Goal: Task Accomplishment & Management: Complete application form

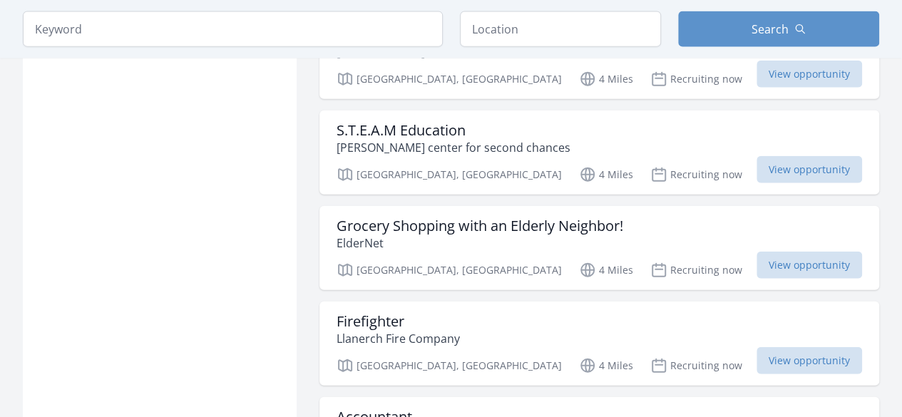
scroll to position [1658, 0]
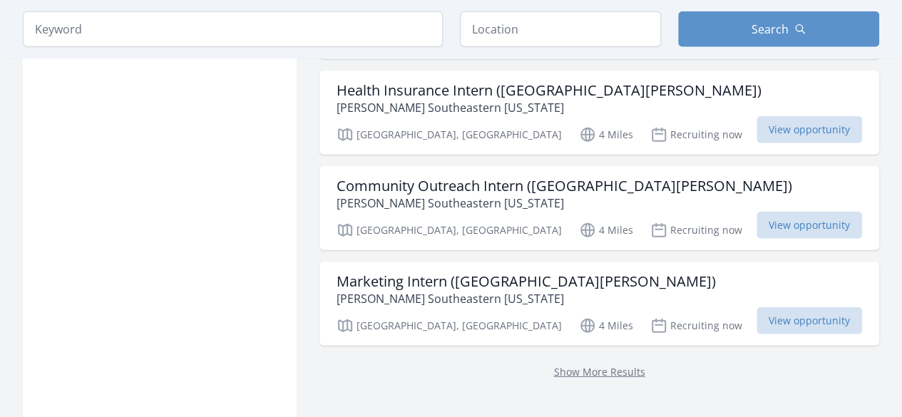
scroll to position [1795, 0]
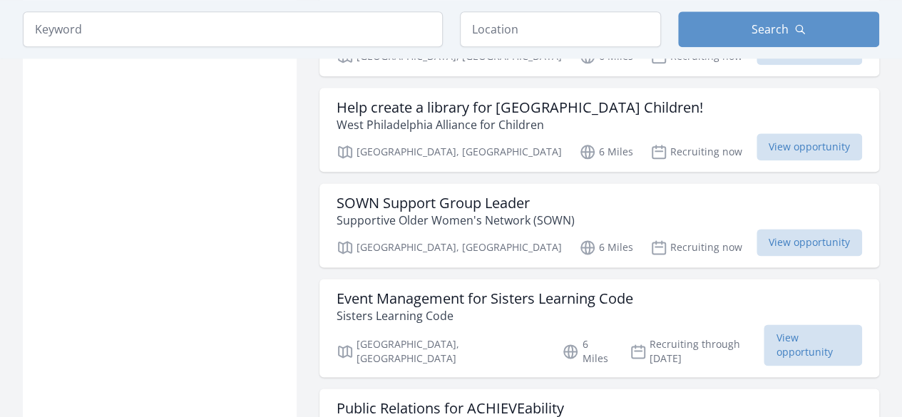
scroll to position [3545, 0]
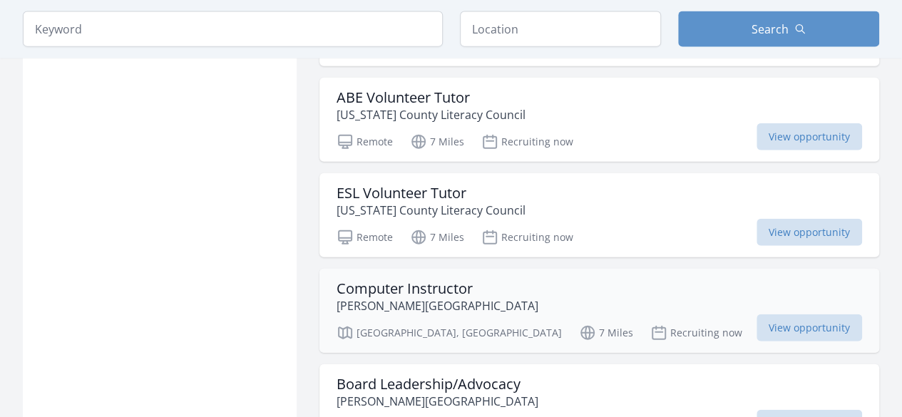
scroll to position [4359, 0]
click at [452, 267] on div "Computer Instructor Chester Senior Center Chester, PA 7 Miles Recruiting now Vi…" at bounding box center [599, 309] width 560 height 84
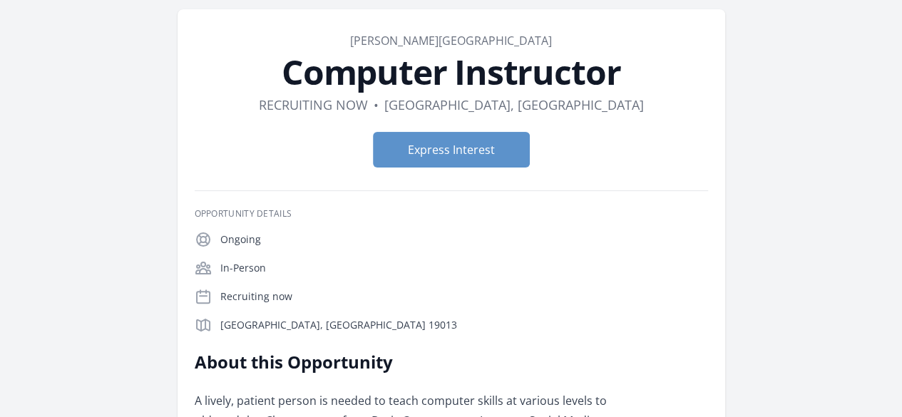
scroll to position [54, 0]
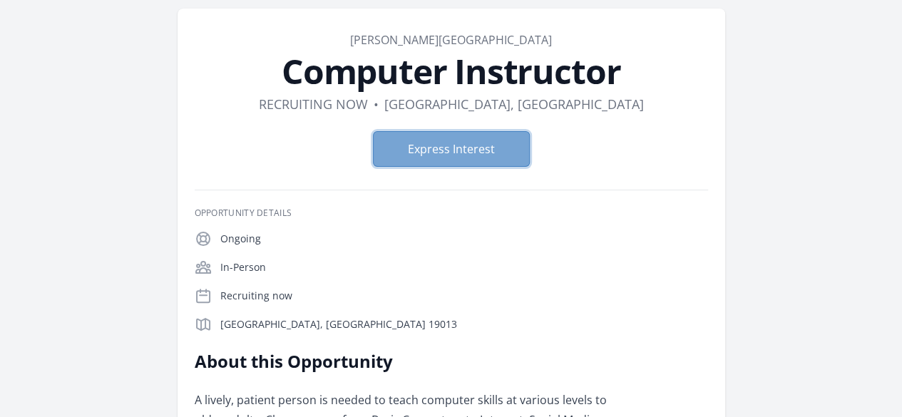
click at [416, 161] on button "Express Interest" at bounding box center [451, 149] width 157 height 36
click at [439, 148] on button "Express Interest" at bounding box center [451, 149] width 157 height 36
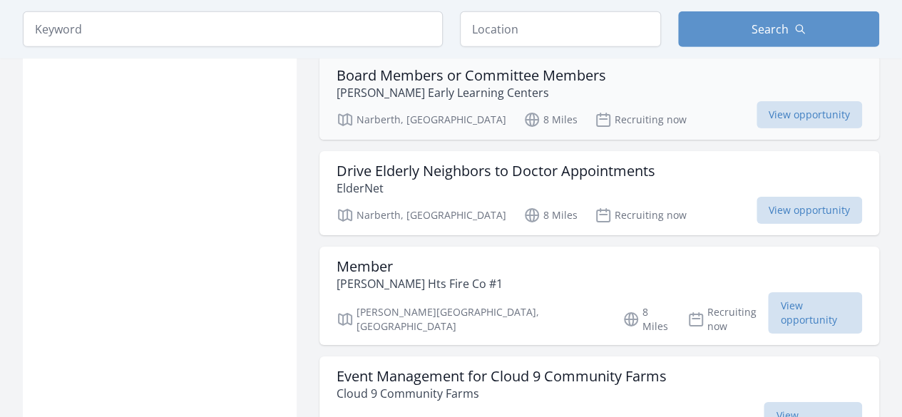
scroll to position [4970, 0]
click at [482, 369] on h3 "Event Management for Cloud 9 Community Farms" at bounding box center [502, 377] width 330 height 17
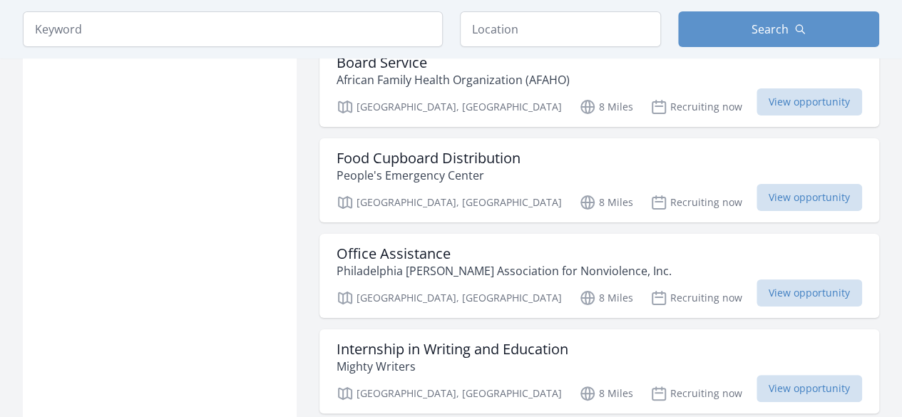
scroll to position [5395, 0]
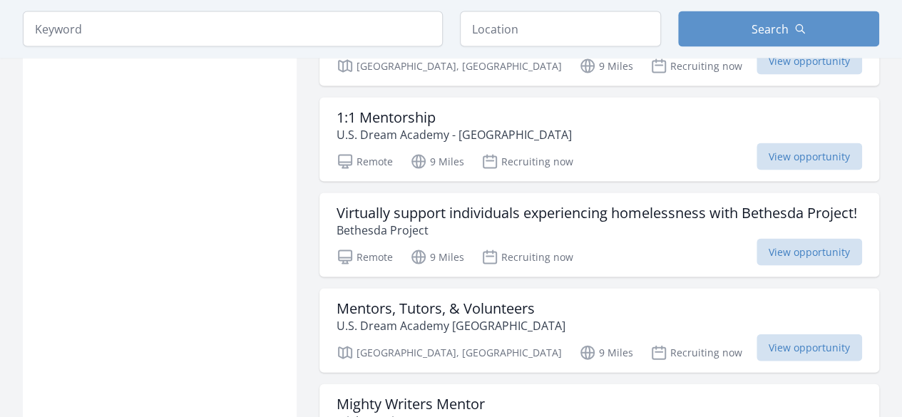
scroll to position [6804, 0]
click at [779, 334] on span "View opportunity" at bounding box center [809, 347] width 106 height 27
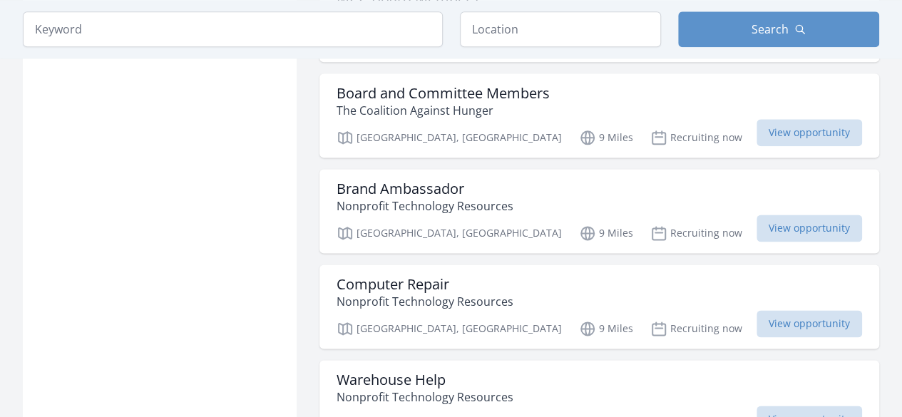
scroll to position [8974, 0]
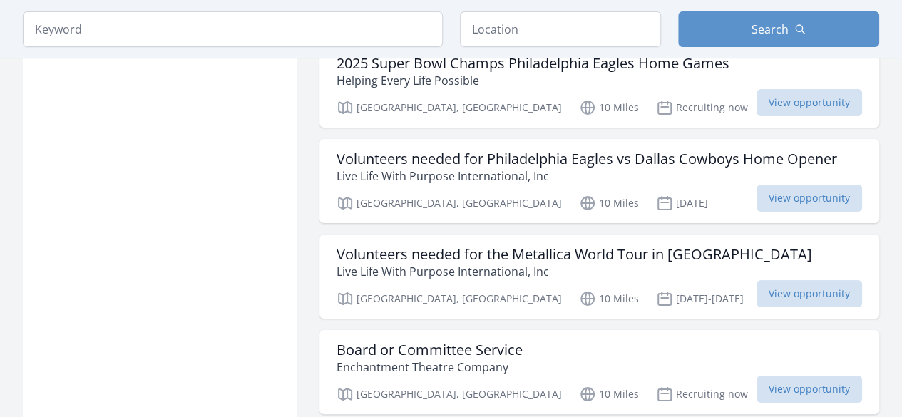
scroll to position [10751, 0]
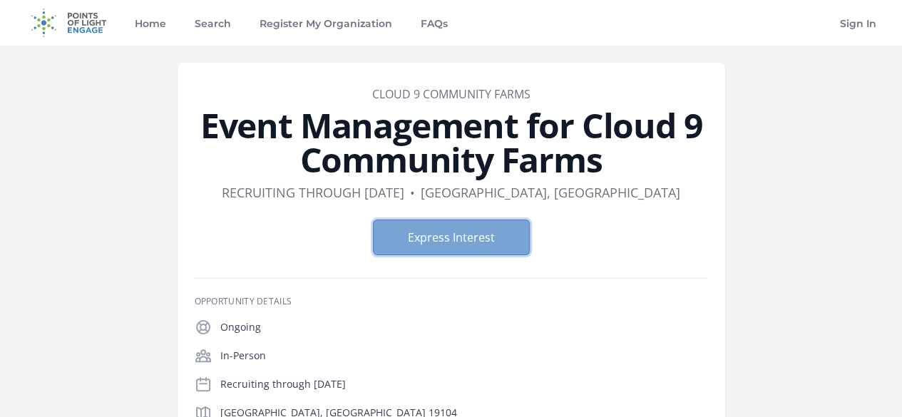
click at [456, 240] on button "Express Interest" at bounding box center [451, 238] width 157 height 36
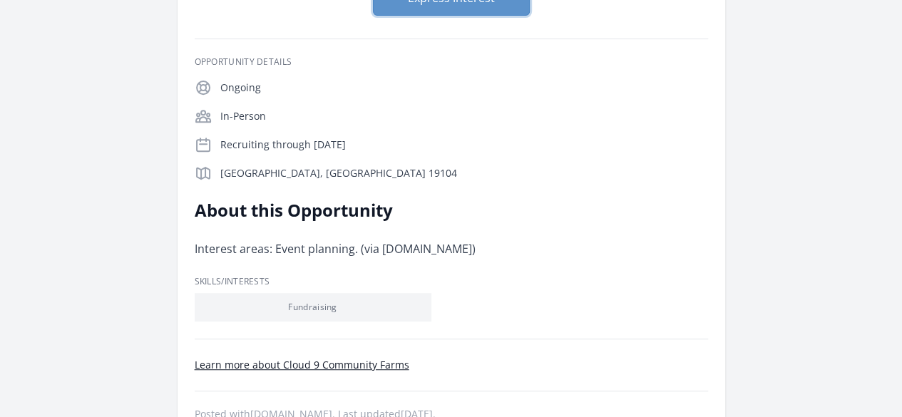
scroll to position [243, 0]
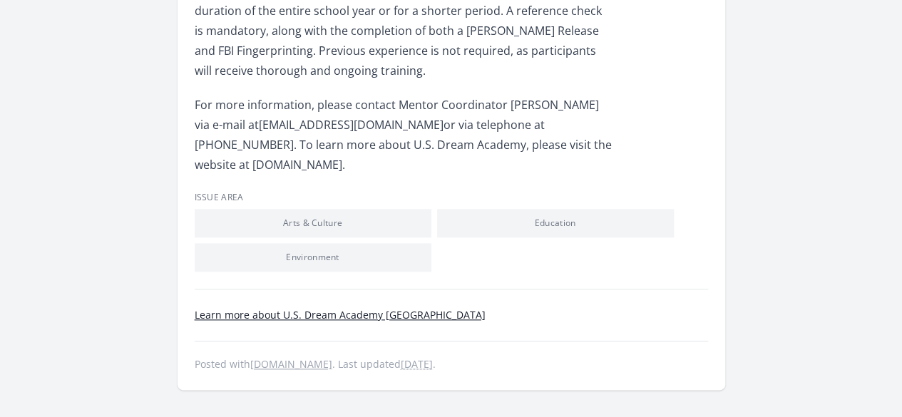
scroll to position [724, 0]
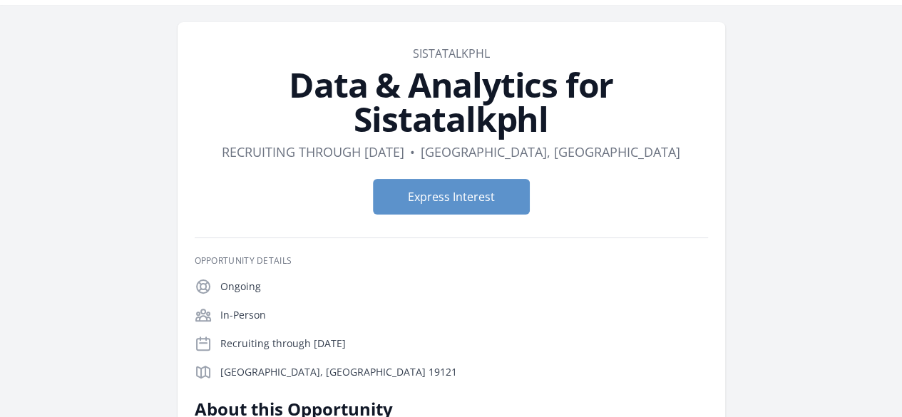
scroll to position [39, 0]
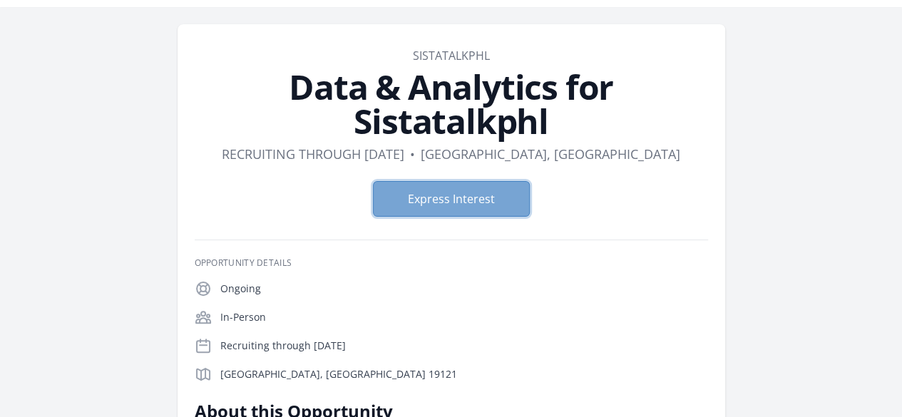
click at [446, 181] on button "Express Interest" at bounding box center [451, 199] width 157 height 36
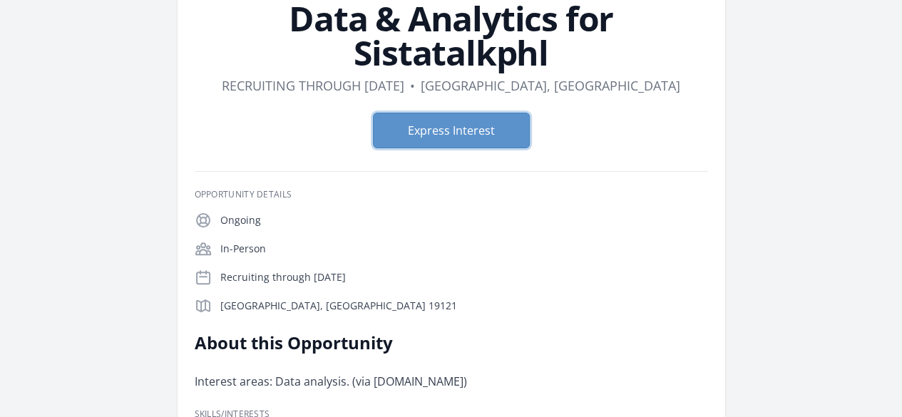
scroll to position [106, 0]
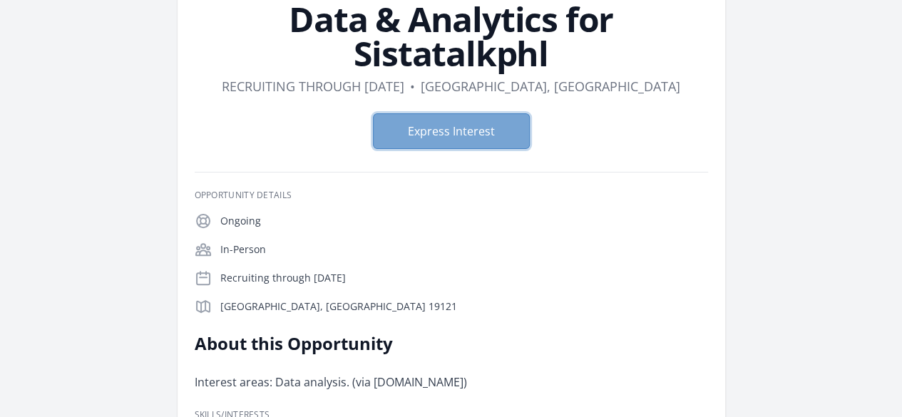
click at [471, 113] on button "Express Interest" at bounding box center [451, 131] width 157 height 36
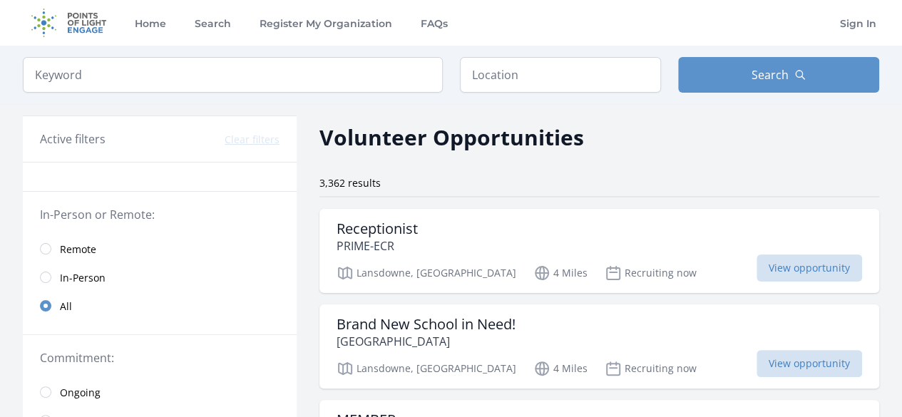
click at [271, 95] on div "Keyword Location Search" at bounding box center [451, 75] width 902 height 58
click at [295, 76] on input "search" at bounding box center [233, 75] width 420 height 36
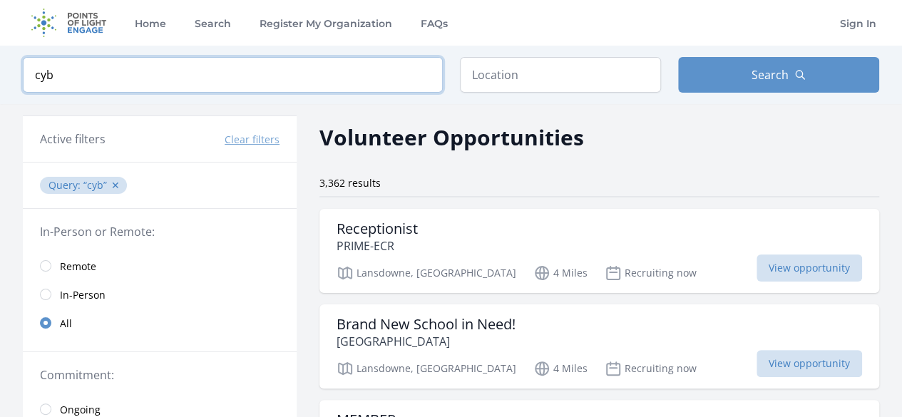
type input "cyb"
click button "submit" at bounding box center [0, 0] width 0 height 0
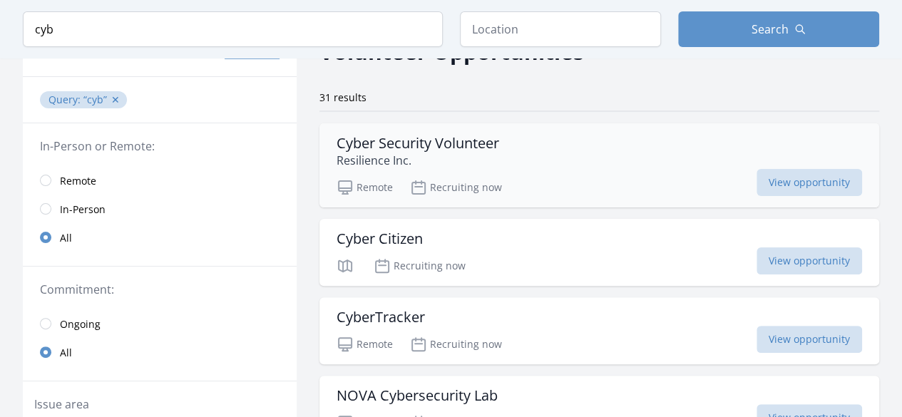
scroll to position [92, 0]
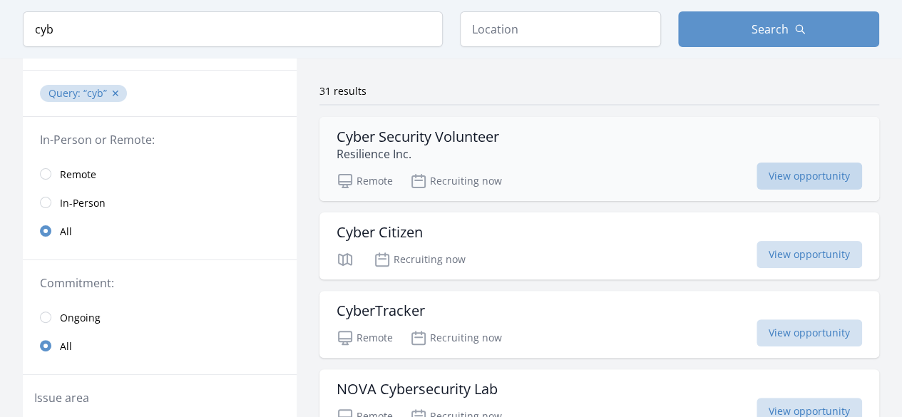
click at [764, 173] on span "View opportunity" at bounding box center [809, 176] width 106 height 27
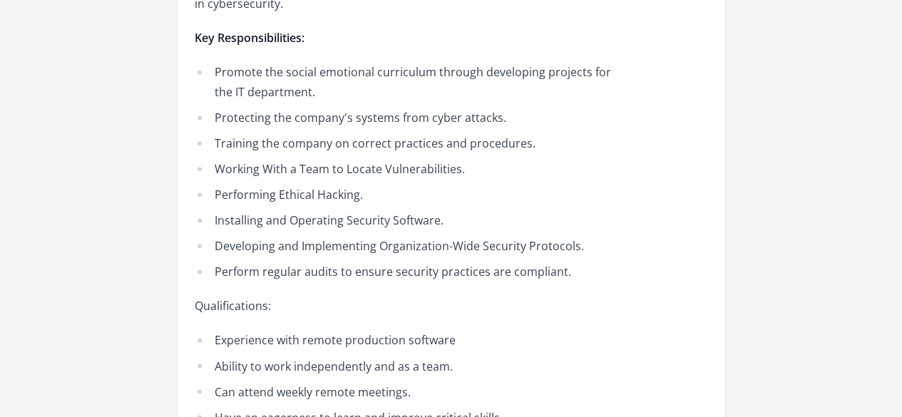
scroll to position [1010, 0]
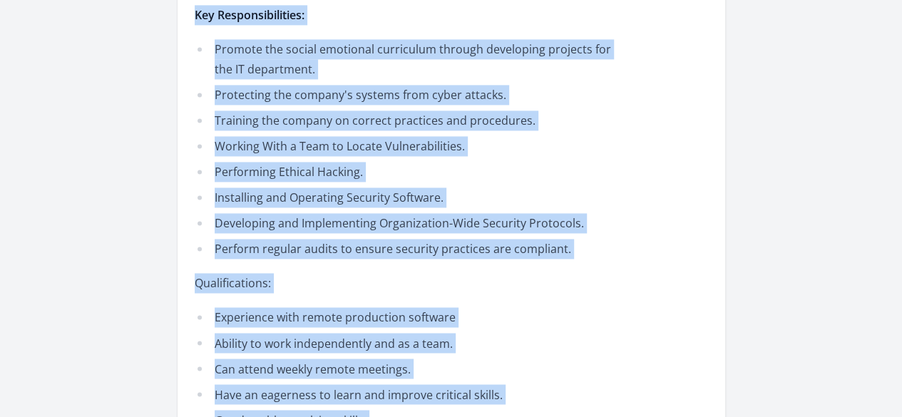
drag, startPoint x: 285, startPoint y: 223, endPoint x: 453, endPoint y: 269, distance: 173.7
copy div "Lorem ipsu Dolorsitame Consectetu, Adi. el s doeiusmod temporincidi utla et dol…"
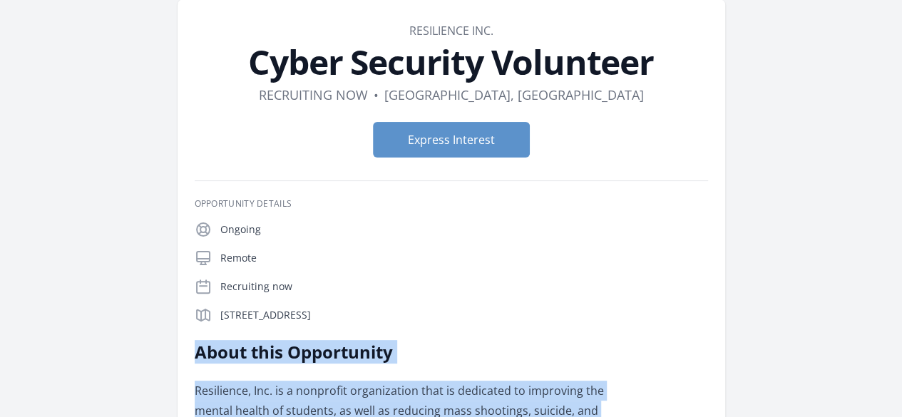
scroll to position [63, 0]
click at [483, 135] on button "Express Interest" at bounding box center [451, 141] width 157 height 36
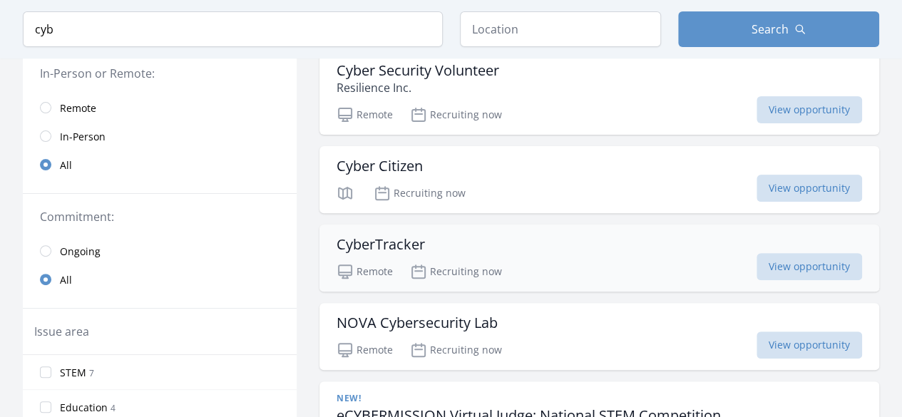
scroll to position [159, 0]
click at [411, 235] on h3 "CyberTracker" at bounding box center [381, 243] width 88 height 17
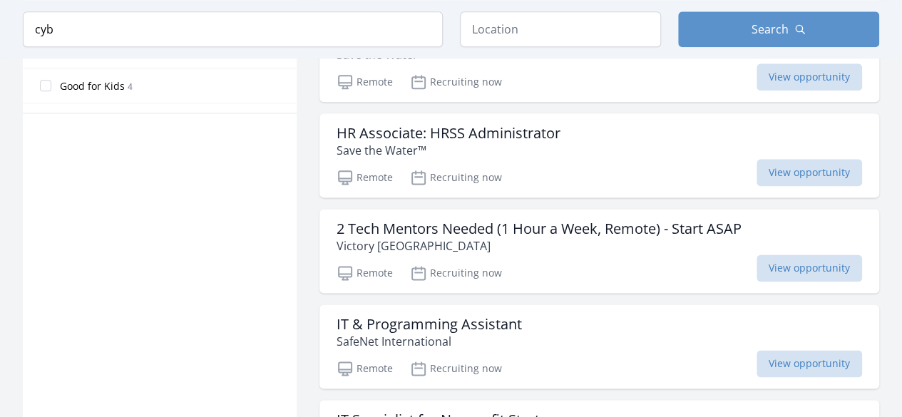
scroll to position [890, 0]
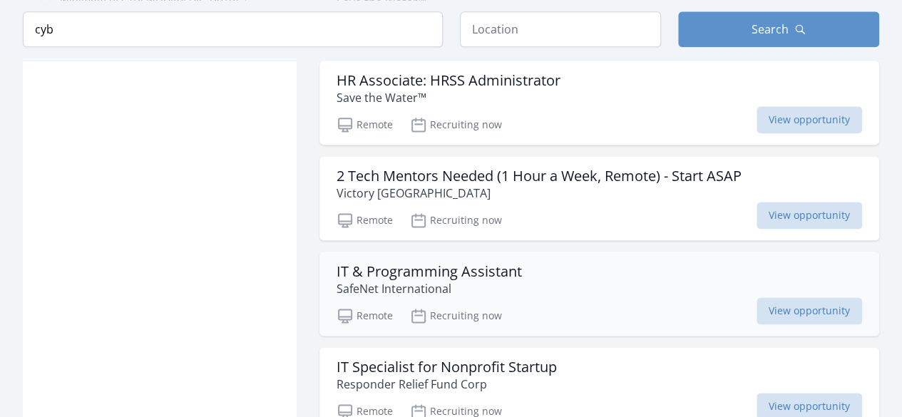
click at [428, 285] on p "SafeNet International" at bounding box center [429, 288] width 185 height 17
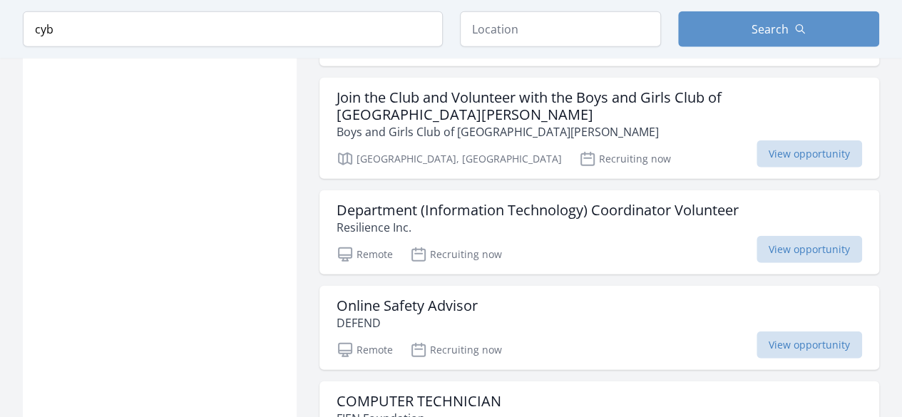
scroll to position [1733, 0]
click at [498, 245] on p "Recruiting now" at bounding box center [456, 253] width 92 height 17
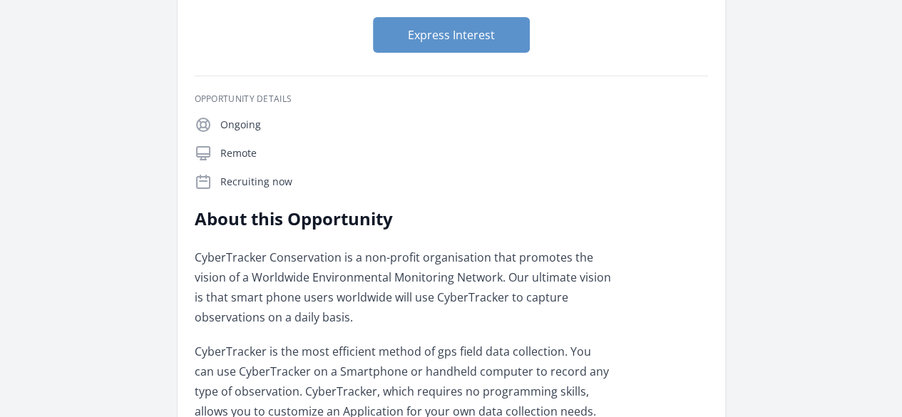
scroll to position [146, 0]
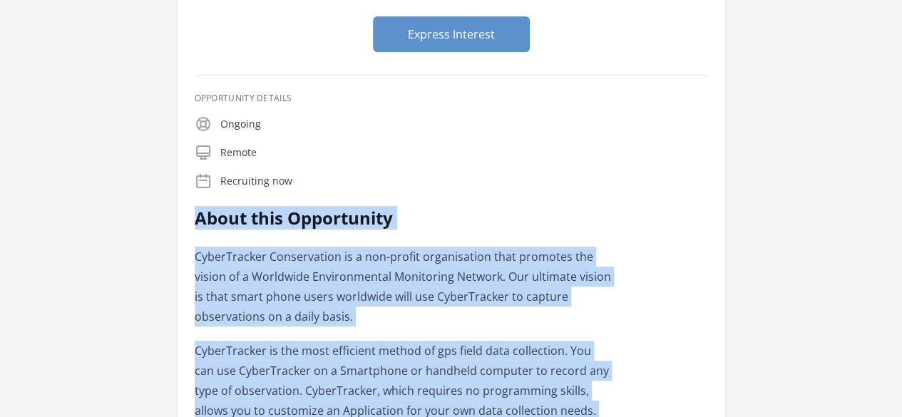
drag, startPoint x: 283, startPoint y: 105, endPoint x: 602, endPoint y: 329, distance: 390.1
click at [602, 329] on div "About this Opportunity CyberTracker Conservation is a non-profit organisation t…" at bounding box center [403, 331] width 417 height 248
copy div "About this Opportunity CyberTracker Conservation is a non-profit organisation t…"
click at [473, 26] on button "Express Interest" at bounding box center [451, 34] width 157 height 36
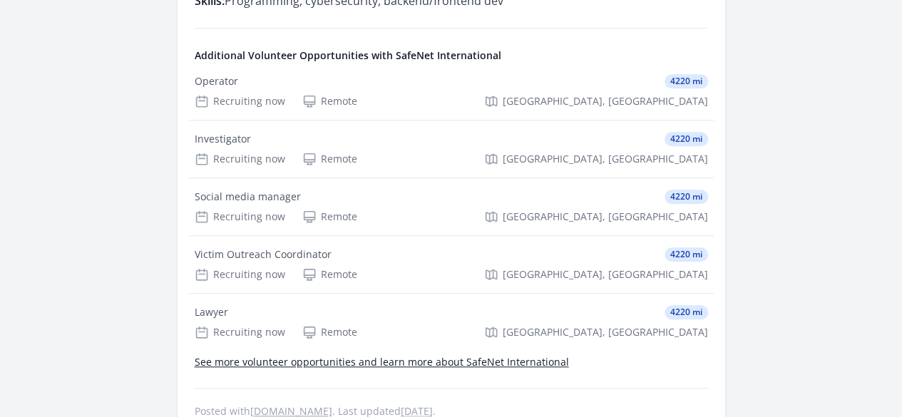
scroll to position [529, 0]
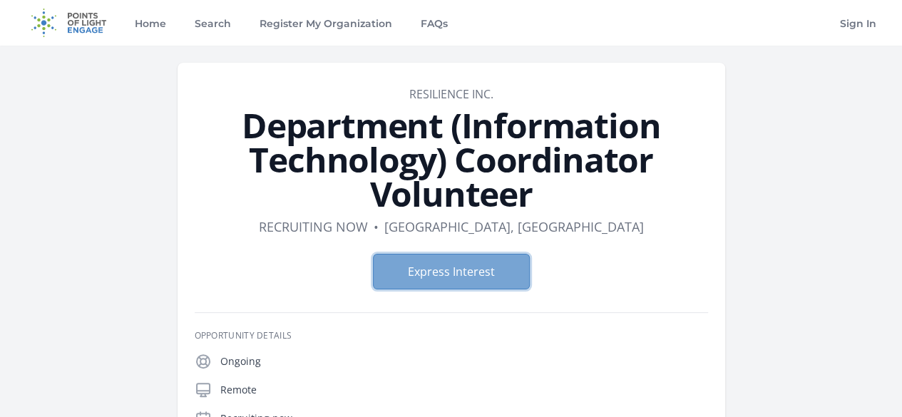
click at [416, 254] on button "Express Interest" at bounding box center [451, 272] width 157 height 36
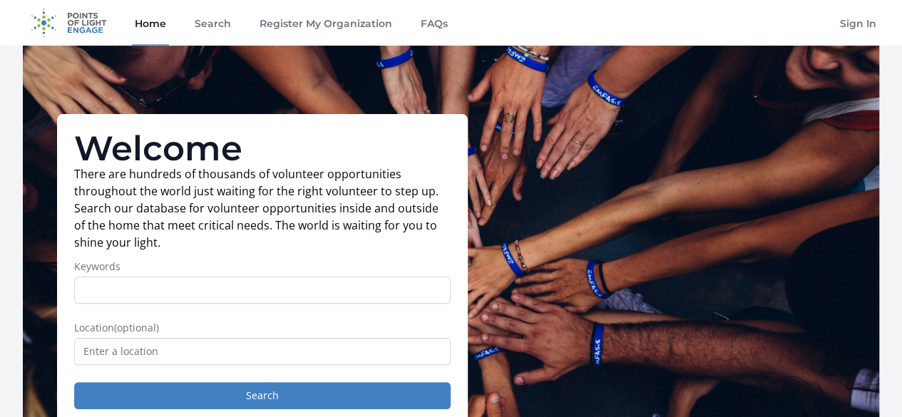
scroll to position [153, 0]
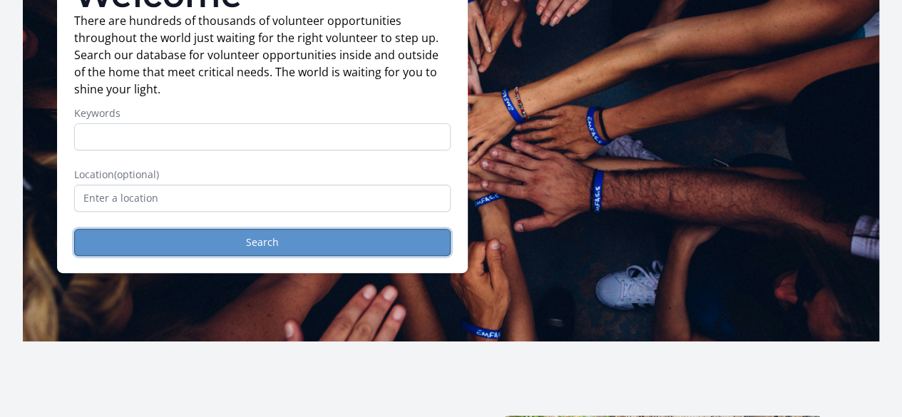
click at [294, 247] on button "Search" at bounding box center [262, 242] width 376 height 27
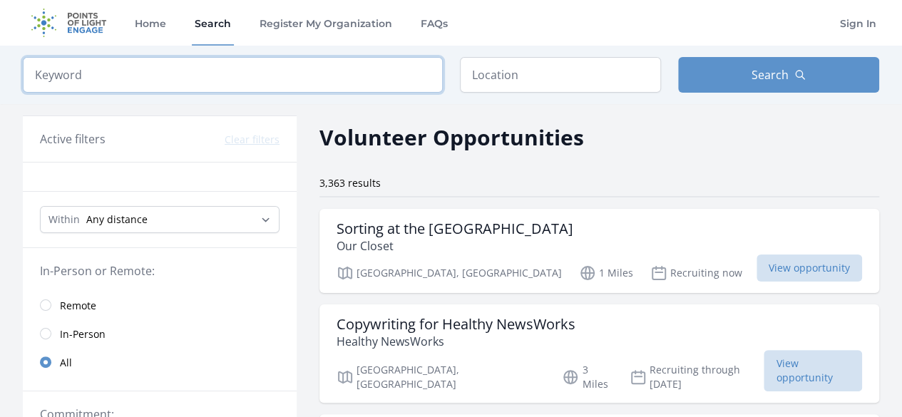
click at [307, 83] on input "search" at bounding box center [233, 75] width 420 height 36
type input "cyber"
click button "submit" at bounding box center [0, 0] width 0 height 0
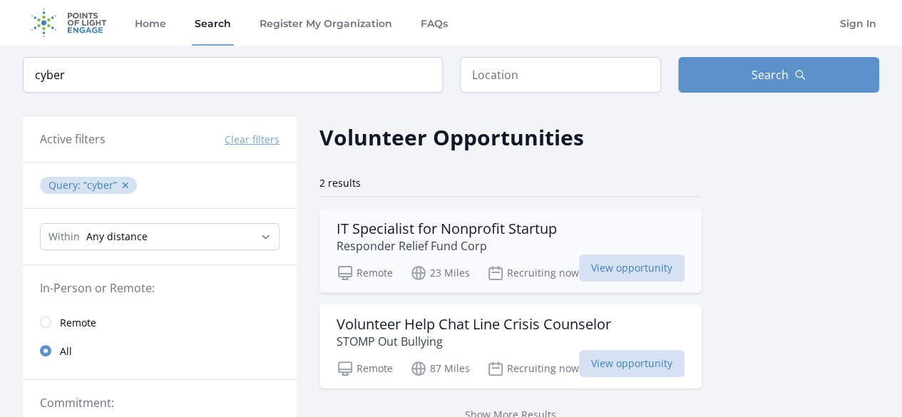
click at [431, 232] on h3 "IT Specialist for Nonprofit Startup" at bounding box center [447, 228] width 220 height 17
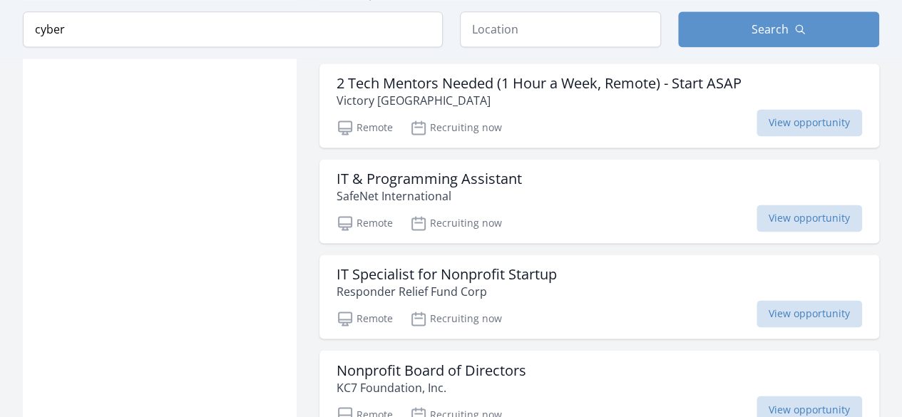
scroll to position [986, 0]
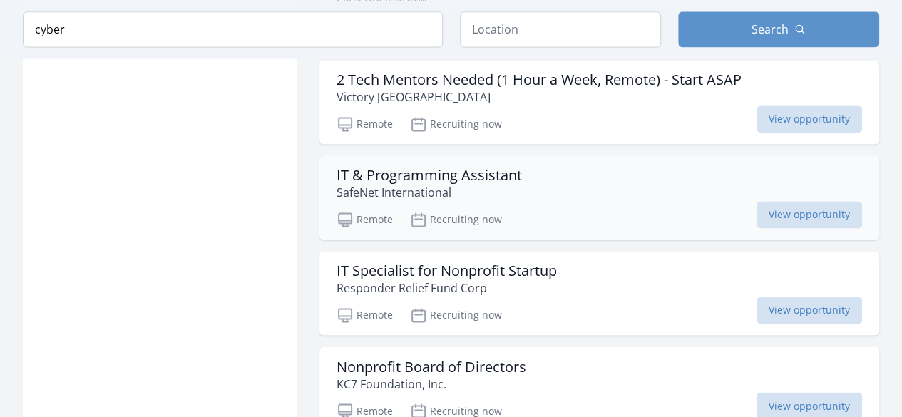
click at [525, 198] on div "IT & Programming Assistant SafeNet International Remote Recruiting now View opp…" at bounding box center [599, 197] width 560 height 84
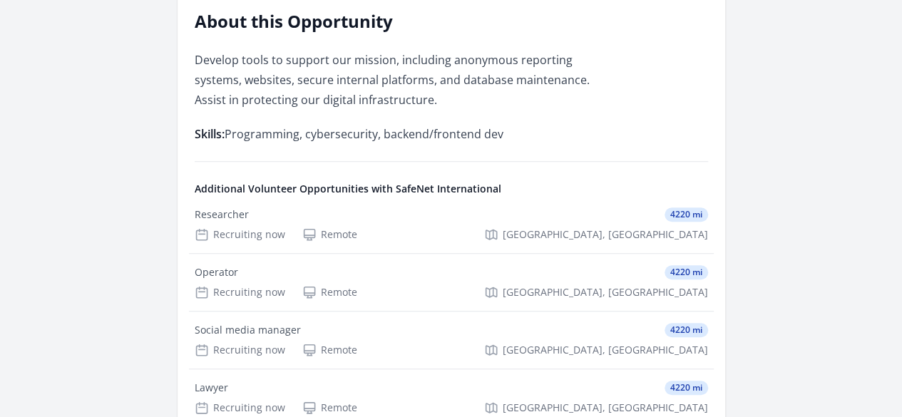
scroll to position [395, 0]
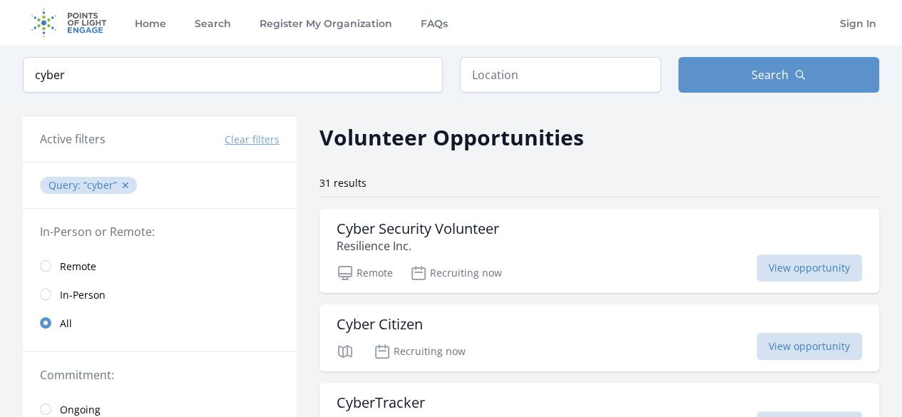
drag, startPoint x: 600, startPoint y: 92, endPoint x: 620, endPoint y: 76, distance: 25.8
click at [620, 76] on div "Keyword cyber Location Search" at bounding box center [451, 75] width 902 height 58
click at [620, 76] on input "text" at bounding box center [560, 75] width 201 height 36
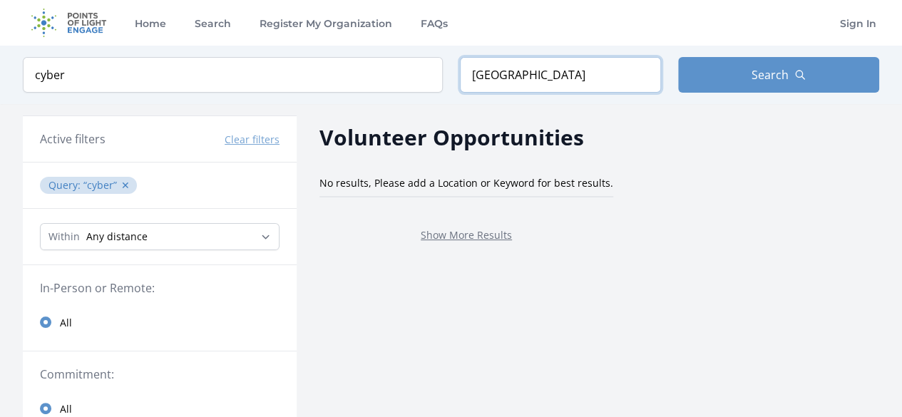
click at [536, 85] on input "USA" at bounding box center [560, 75] width 201 height 36
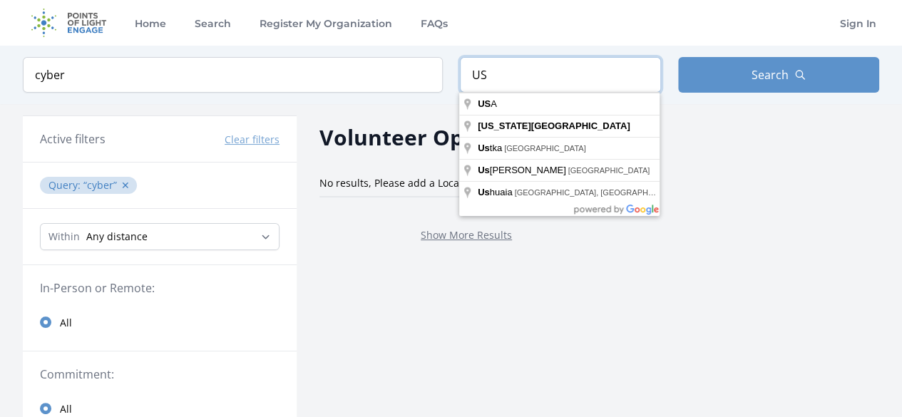
type input "U"
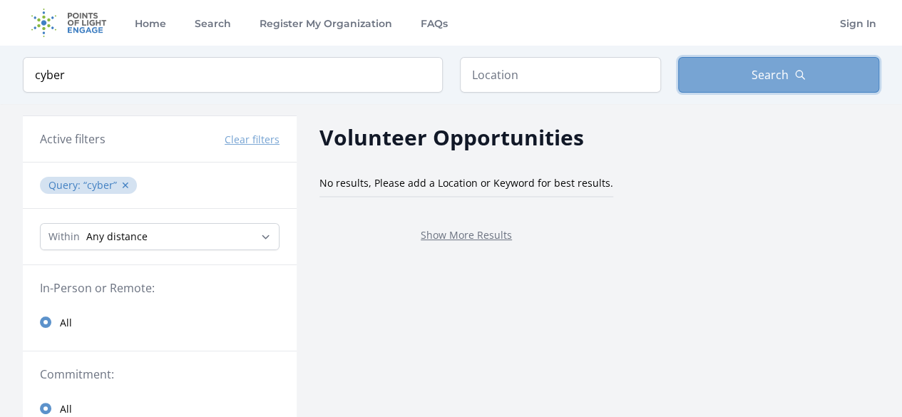
click at [754, 66] on span "Search" at bounding box center [770, 74] width 37 height 17
click at [764, 76] on span "Search" at bounding box center [770, 74] width 37 height 17
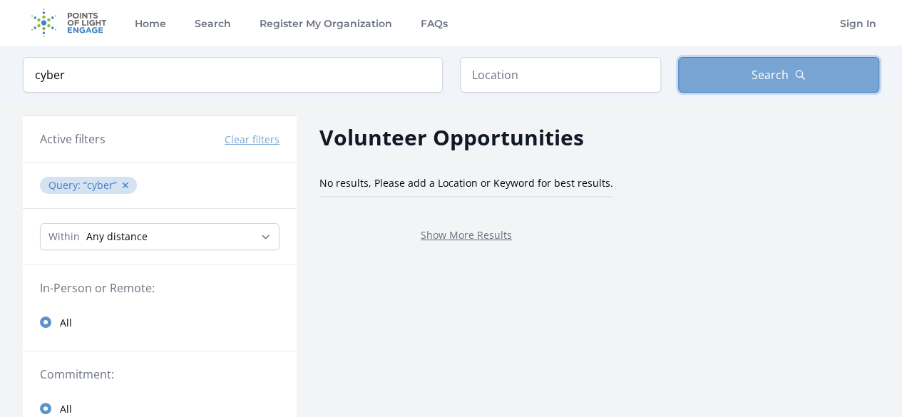
click at [678, 57] on button "Search" at bounding box center [778, 75] width 201 height 36
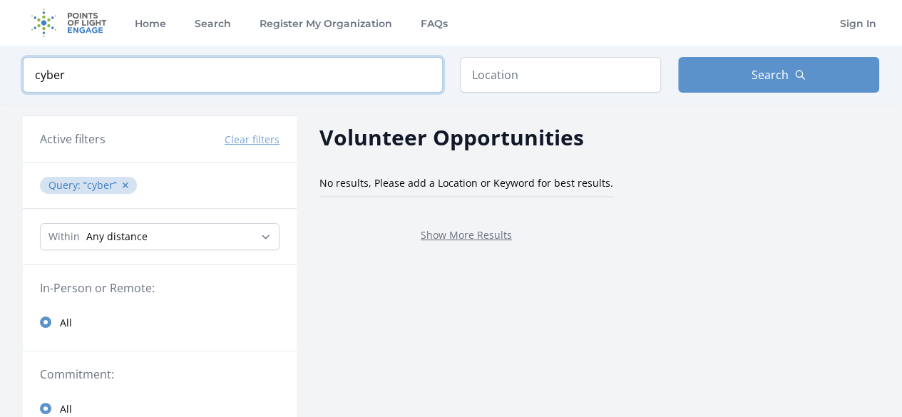
click at [175, 84] on input "cyber" at bounding box center [233, 75] width 420 height 36
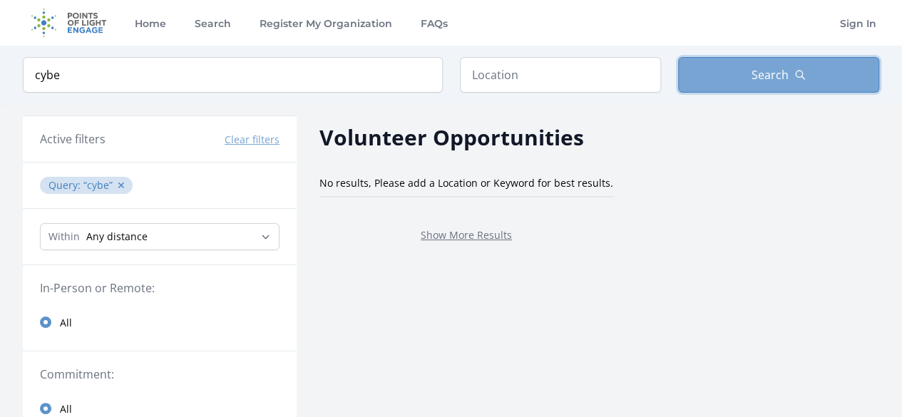
click at [799, 76] on icon "button" at bounding box center [799, 74] width 11 height 11
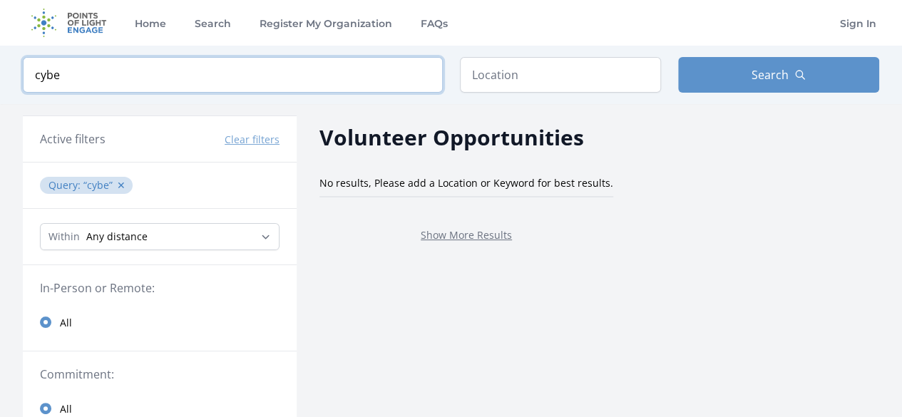
click at [173, 76] on input "cybe" at bounding box center [233, 75] width 420 height 36
click button "submit" at bounding box center [0, 0] width 0 height 0
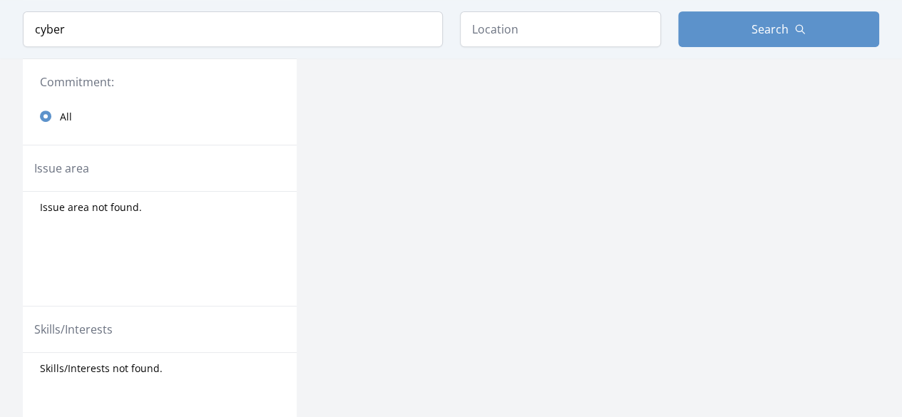
scroll to position [281, 0]
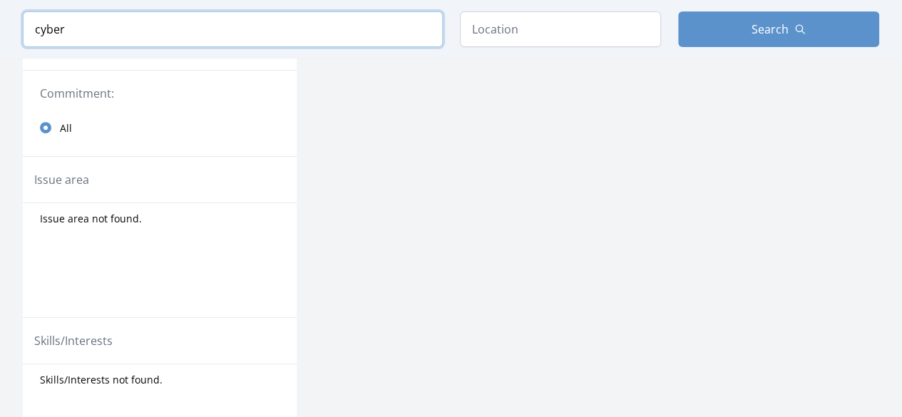
click at [165, 28] on input "cyber" at bounding box center [233, 29] width 420 height 36
type input "cyber security"
click button "submit" at bounding box center [0, 0] width 0 height 0
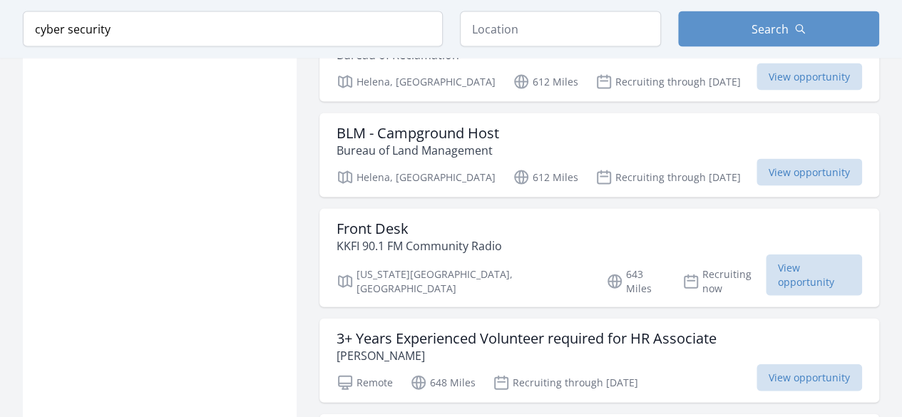
scroll to position [1478, 0]
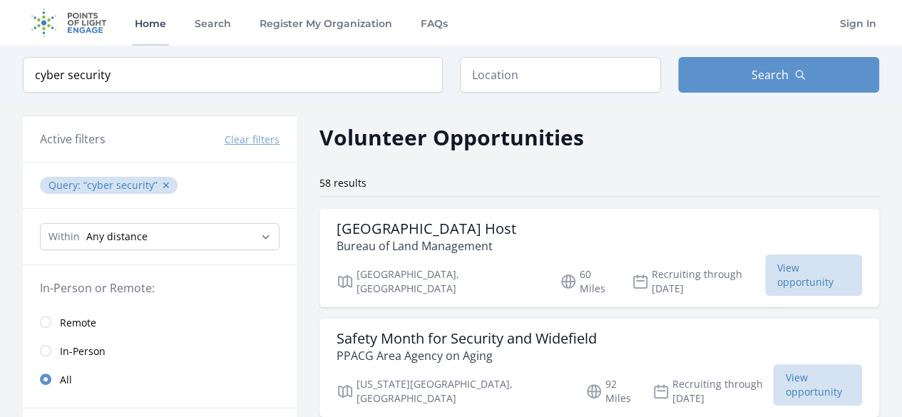
click at [163, 24] on link "Home" at bounding box center [150, 23] width 37 height 46
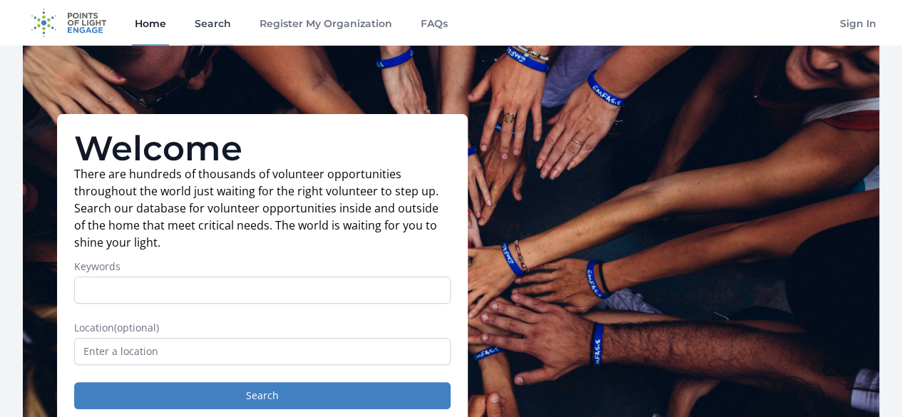
click at [204, 29] on link "Search" at bounding box center [213, 23] width 42 height 46
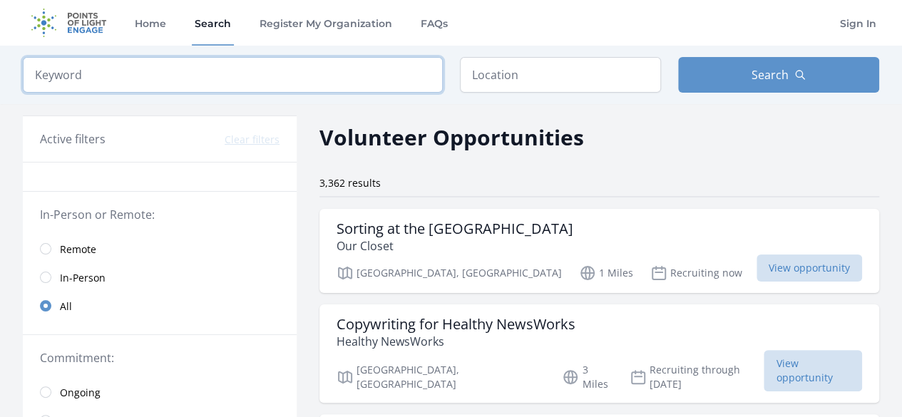
click at [409, 76] on input "search" at bounding box center [233, 75] width 420 height 36
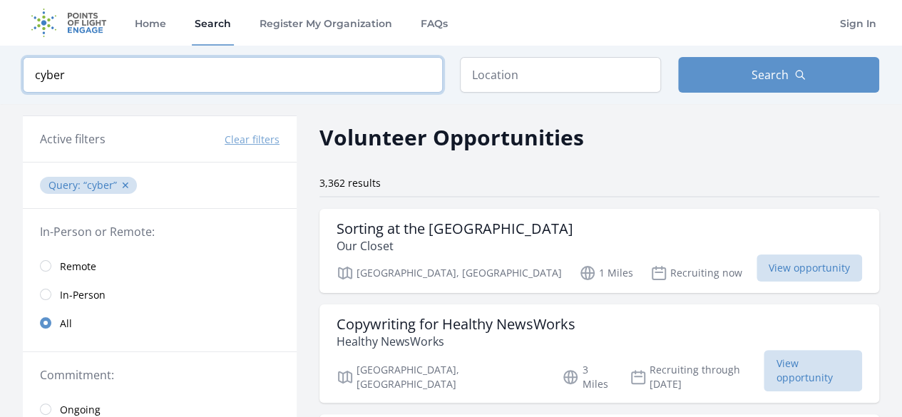
type input "cyber"
click button "submit" at bounding box center [0, 0] width 0 height 0
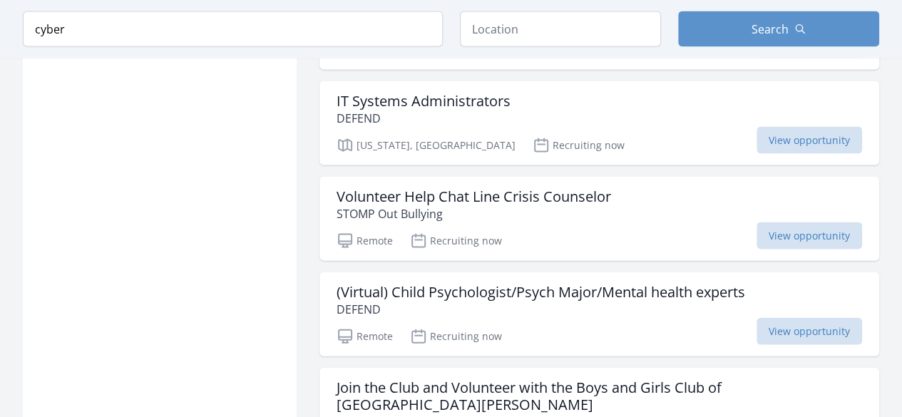
scroll to position [1442, 0]
click at [458, 120] on div "IT Systems Administrators DEFEND Washington, DC Recruiting now View opportunity" at bounding box center [599, 124] width 560 height 84
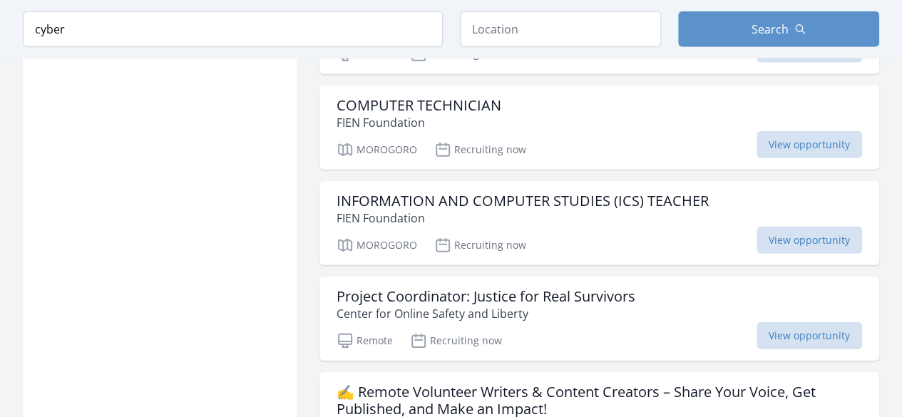
scroll to position [2033, 0]
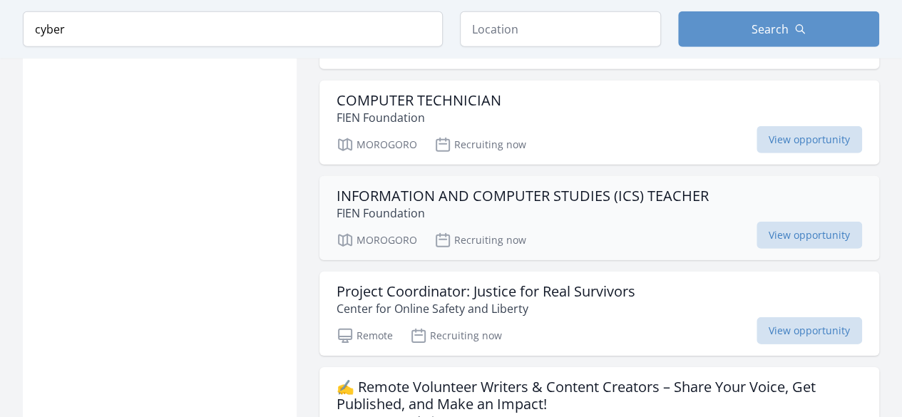
click at [556, 227] on div "MOROGORO Recruiting now View opportunity" at bounding box center [599, 237] width 525 height 21
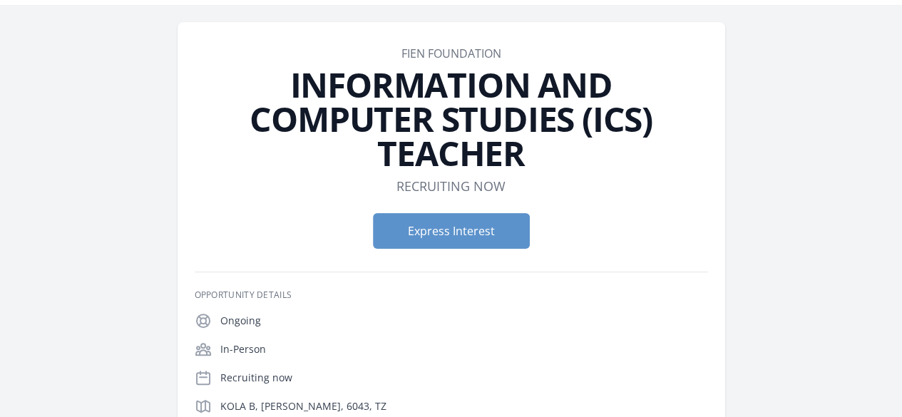
scroll to position [39, 0]
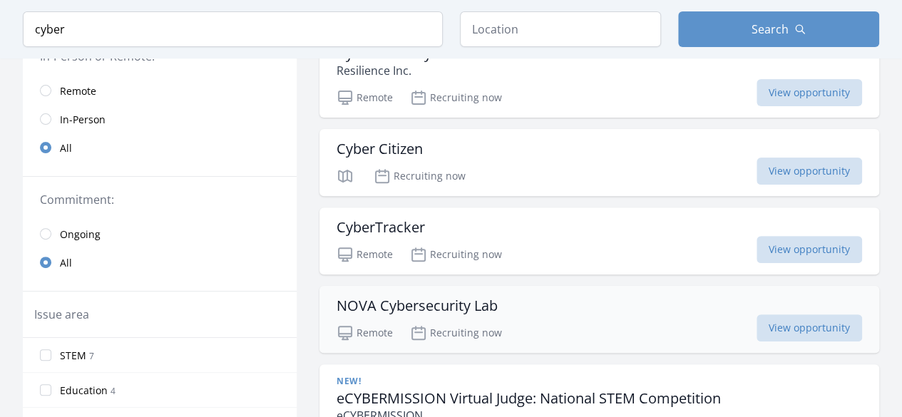
scroll to position [137, 0]
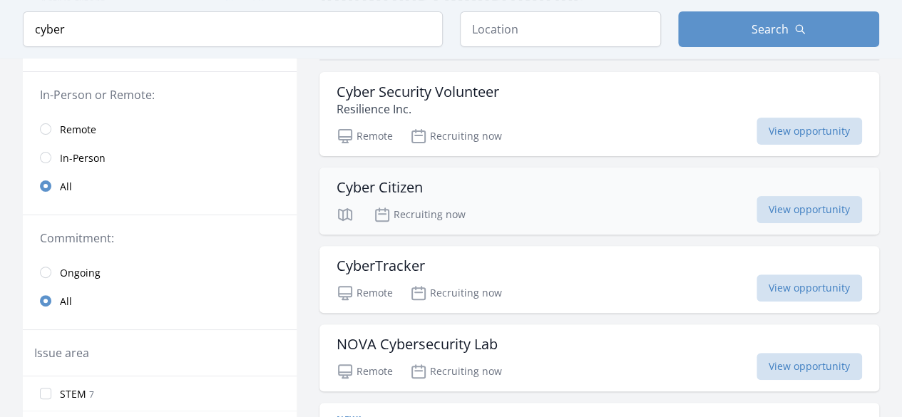
click at [448, 192] on div "Cyber Citizen" at bounding box center [599, 187] width 525 height 17
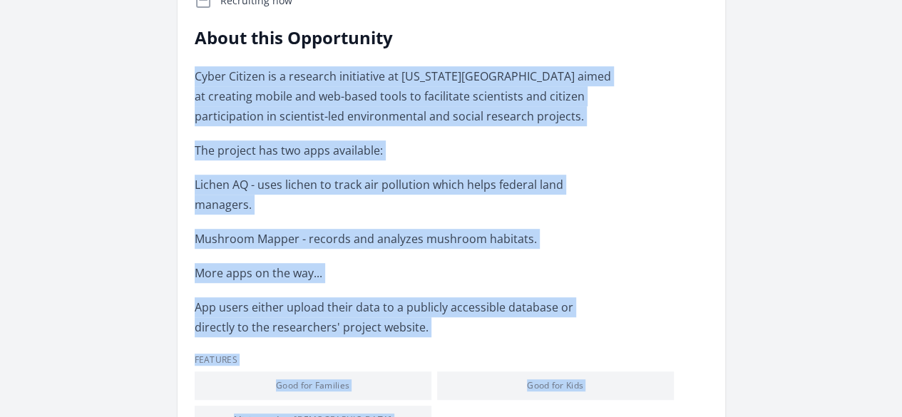
scroll to position [411, 0]
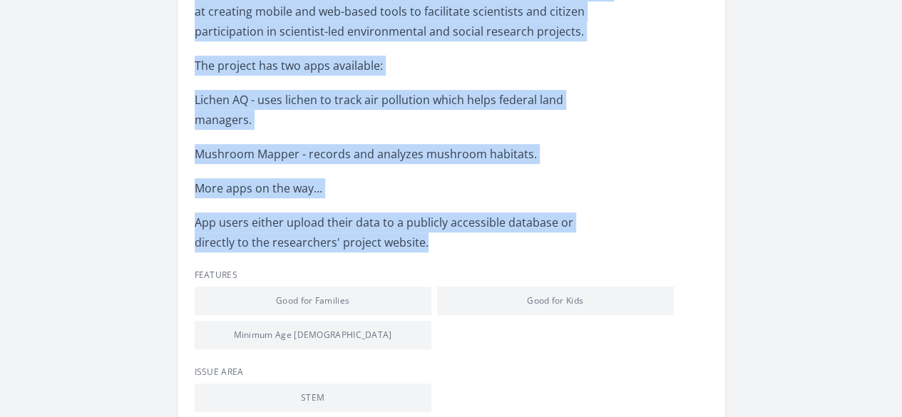
drag, startPoint x: 275, startPoint y: 89, endPoint x: 498, endPoint y: 133, distance: 228.2
click at [498, 133] on div "Opportunity Details Ongoing Indeterminate Recruiting now About this Opportunity…" at bounding box center [451, 152] width 513 height 651
copy div "Cyber Citizen is a research initiative at [US_STATE][GEOGRAPHIC_DATA] aimed at …"
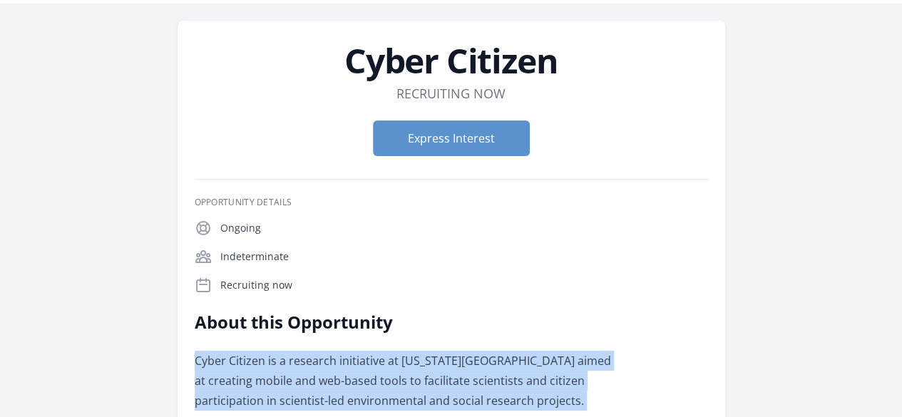
scroll to position [0, 0]
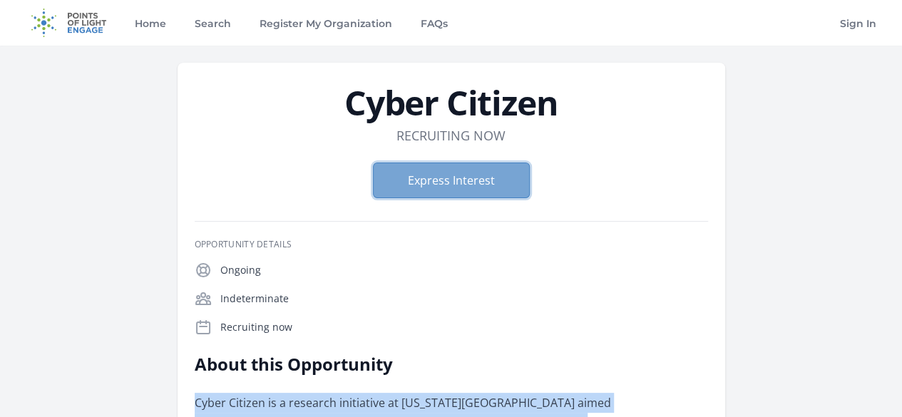
click at [465, 195] on button "Express Interest" at bounding box center [451, 181] width 157 height 36
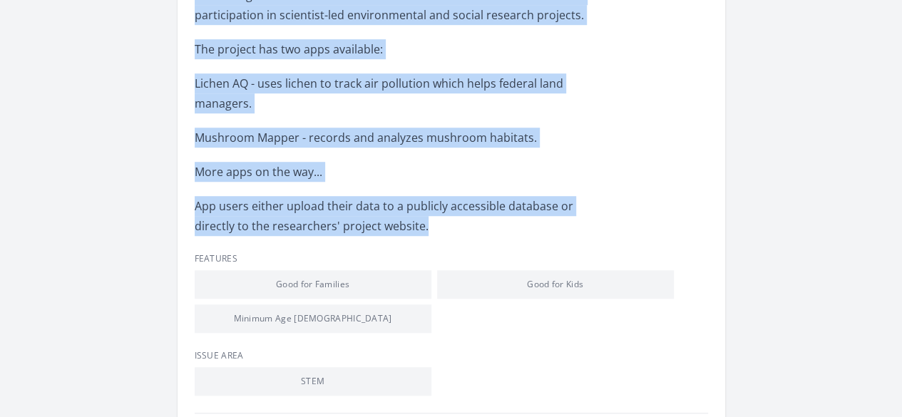
scroll to position [432, 0]
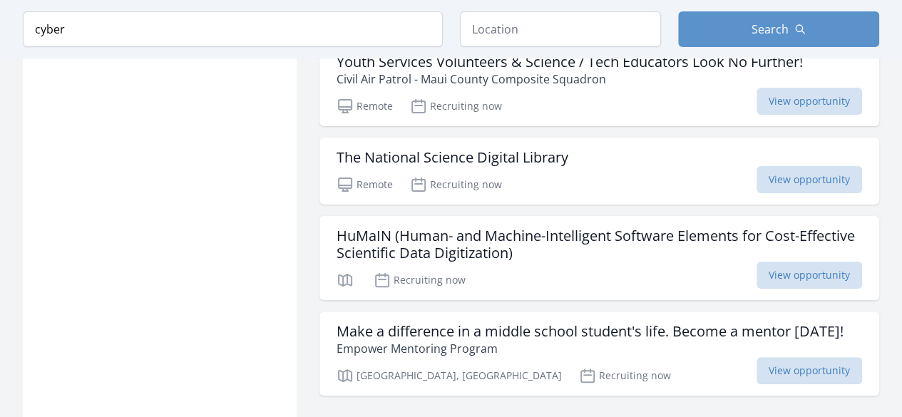
scroll to position [2756, 0]
